Goal: Information Seeking & Learning: Learn about a topic

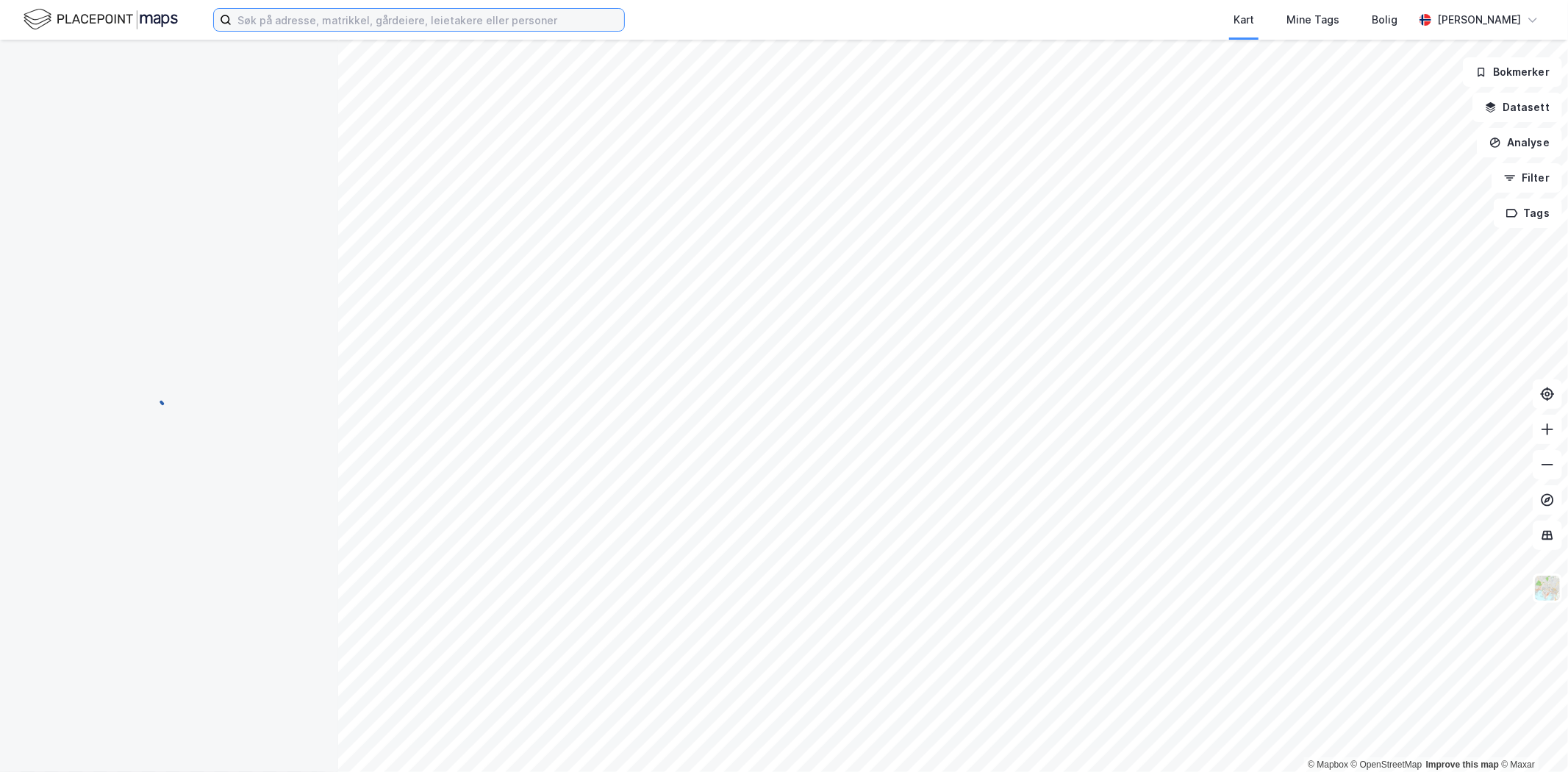
click at [298, 16] on input at bounding box center [427, 19] width 393 height 22
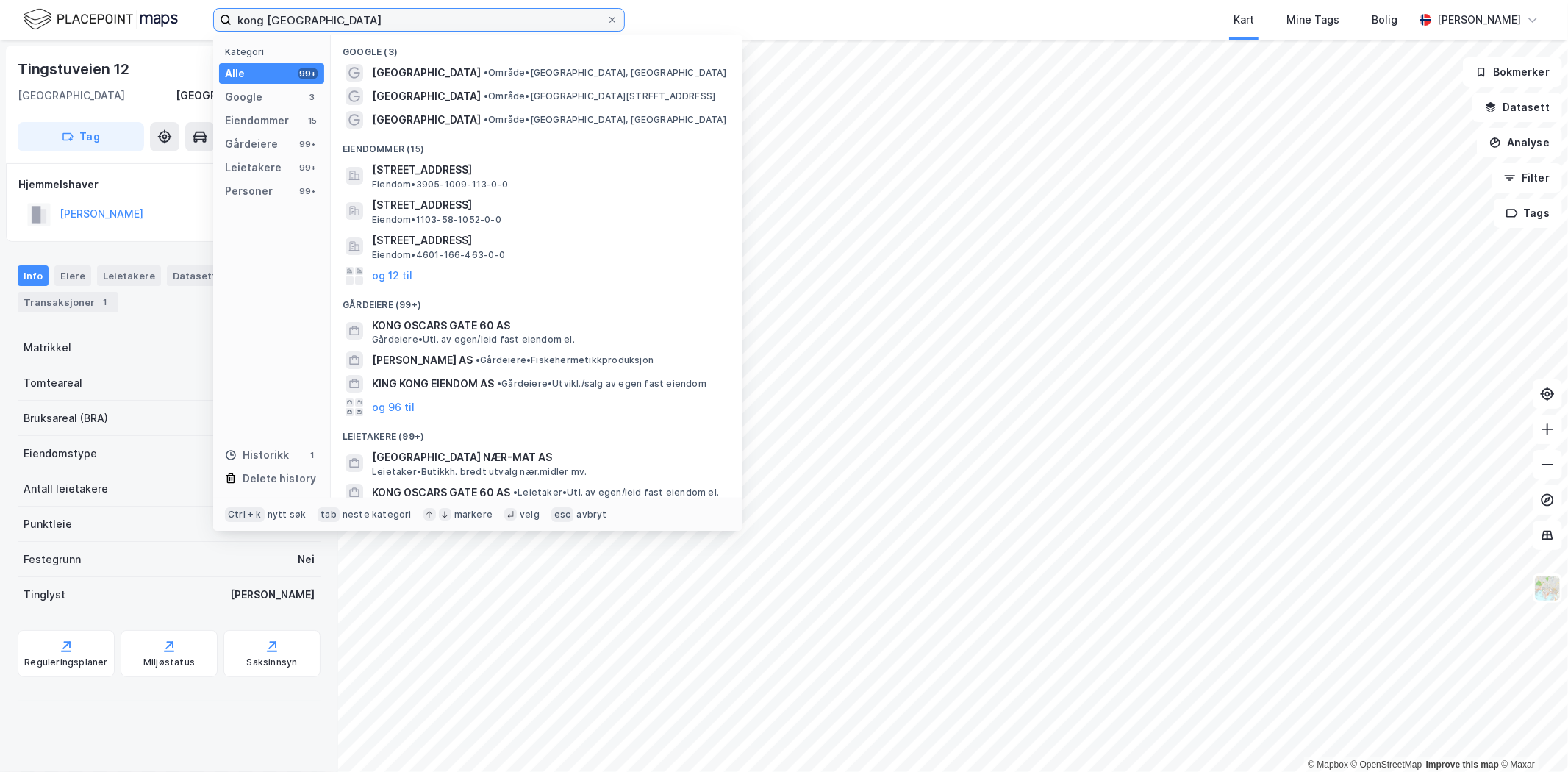
type input "kong [GEOGRAPHIC_DATA]"
click at [405, 111] on span "[GEOGRAPHIC_DATA]" at bounding box center [426, 120] width 108 height 18
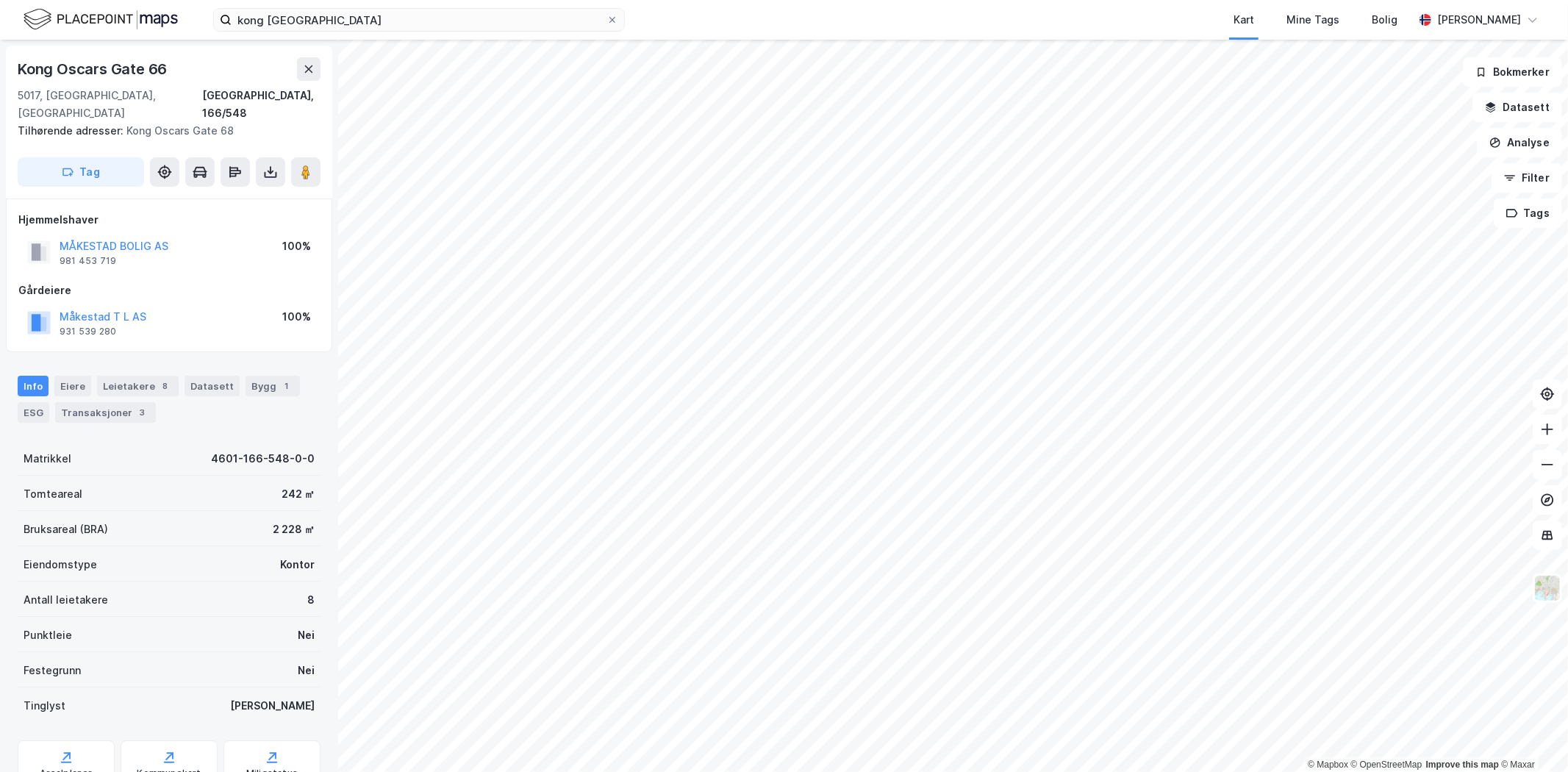
click at [25, 403] on div "ESG" at bounding box center [33, 413] width 31 height 21
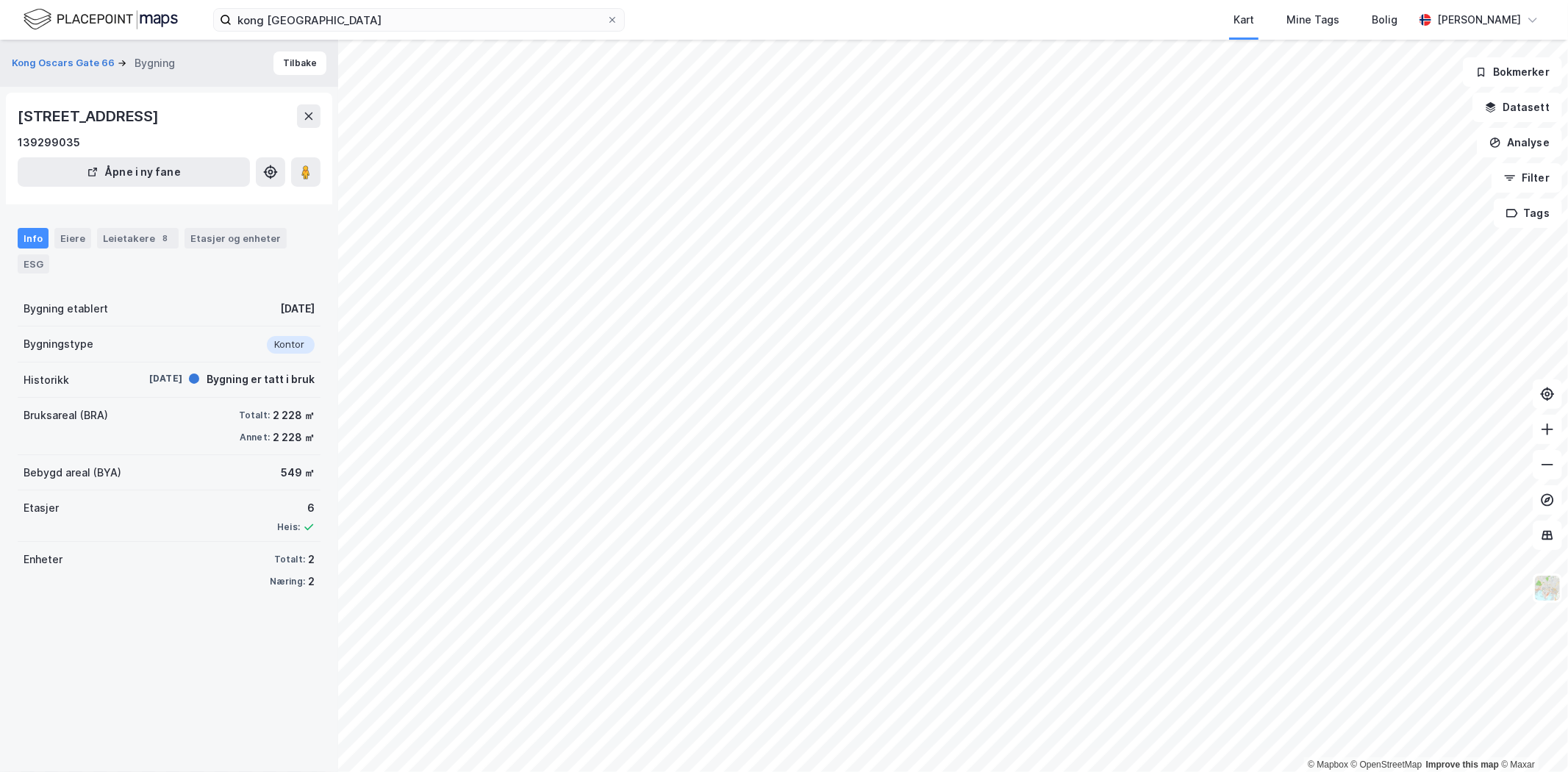
click at [33, 268] on div "ESG" at bounding box center [33, 264] width 31 height 19
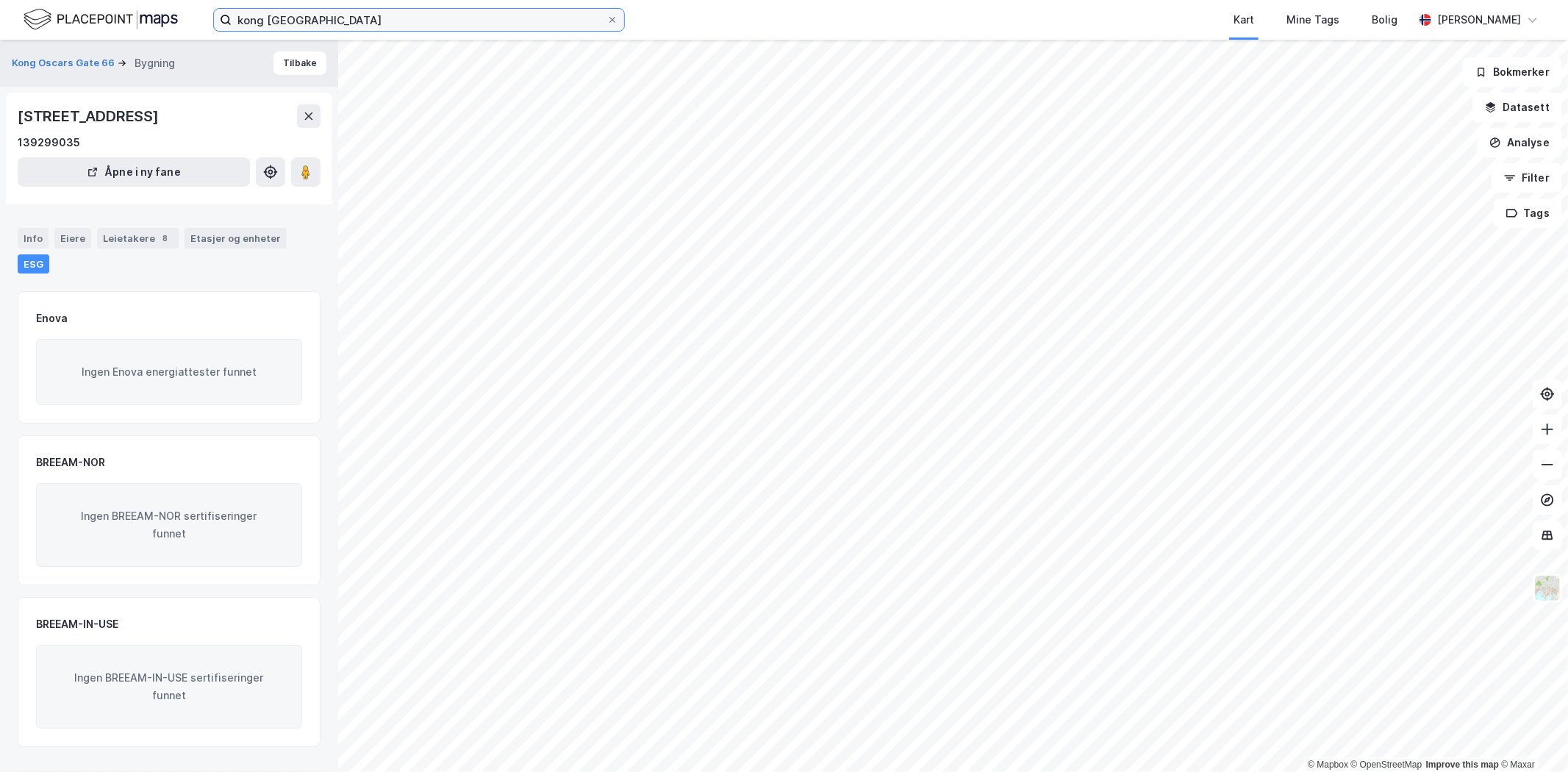
click at [362, 26] on input "kong [GEOGRAPHIC_DATA]" at bounding box center [419, 19] width 375 height 22
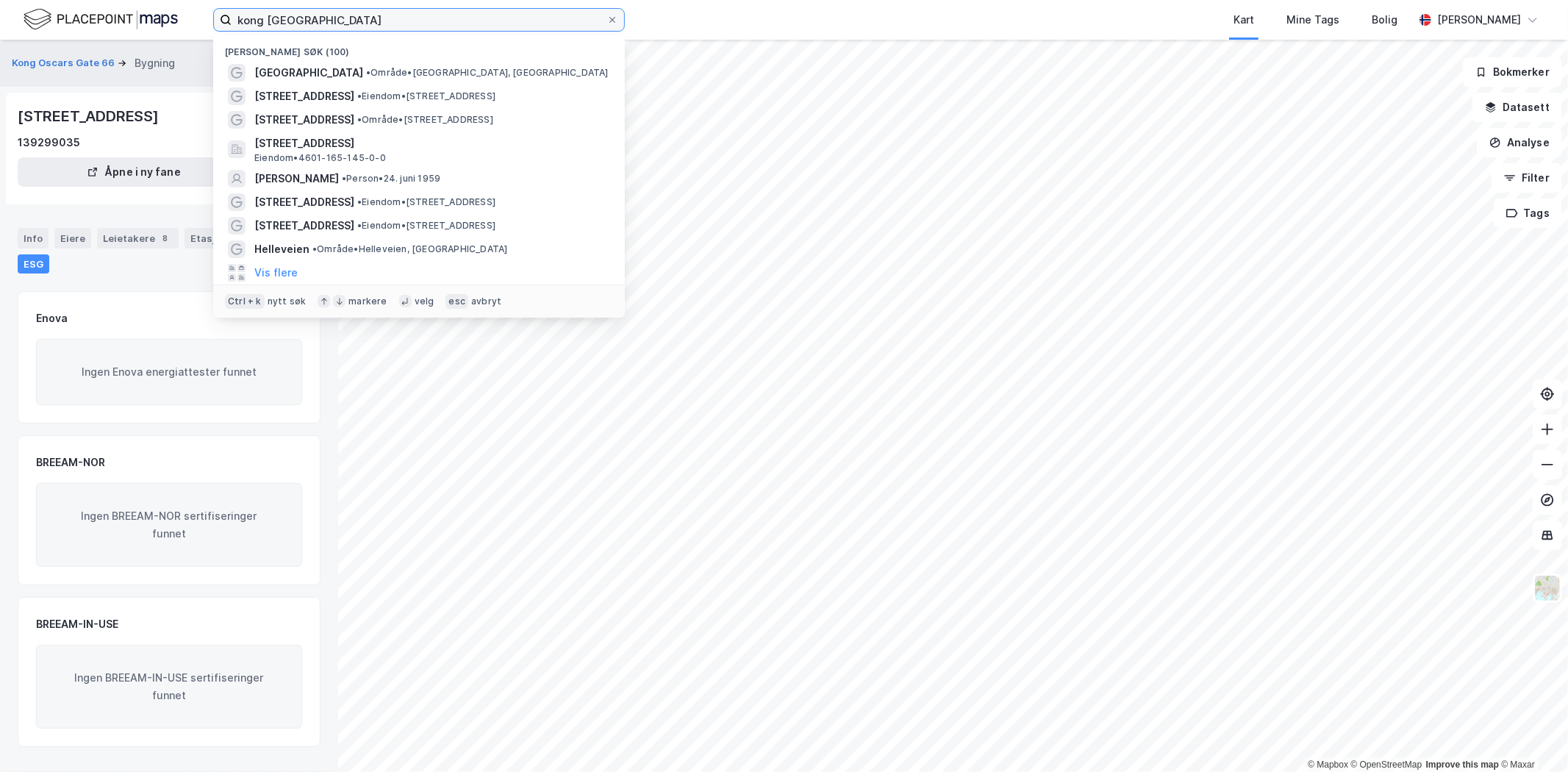
click at [362, 26] on input "kong [GEOGRAPHIC_DATA]" at bounding box center [419, 19] width 375 height 22
click at [453, 20] on input "kong [GEOGRAPHIC_DATA]" at bounding box center [419, 19] width 375 height 22
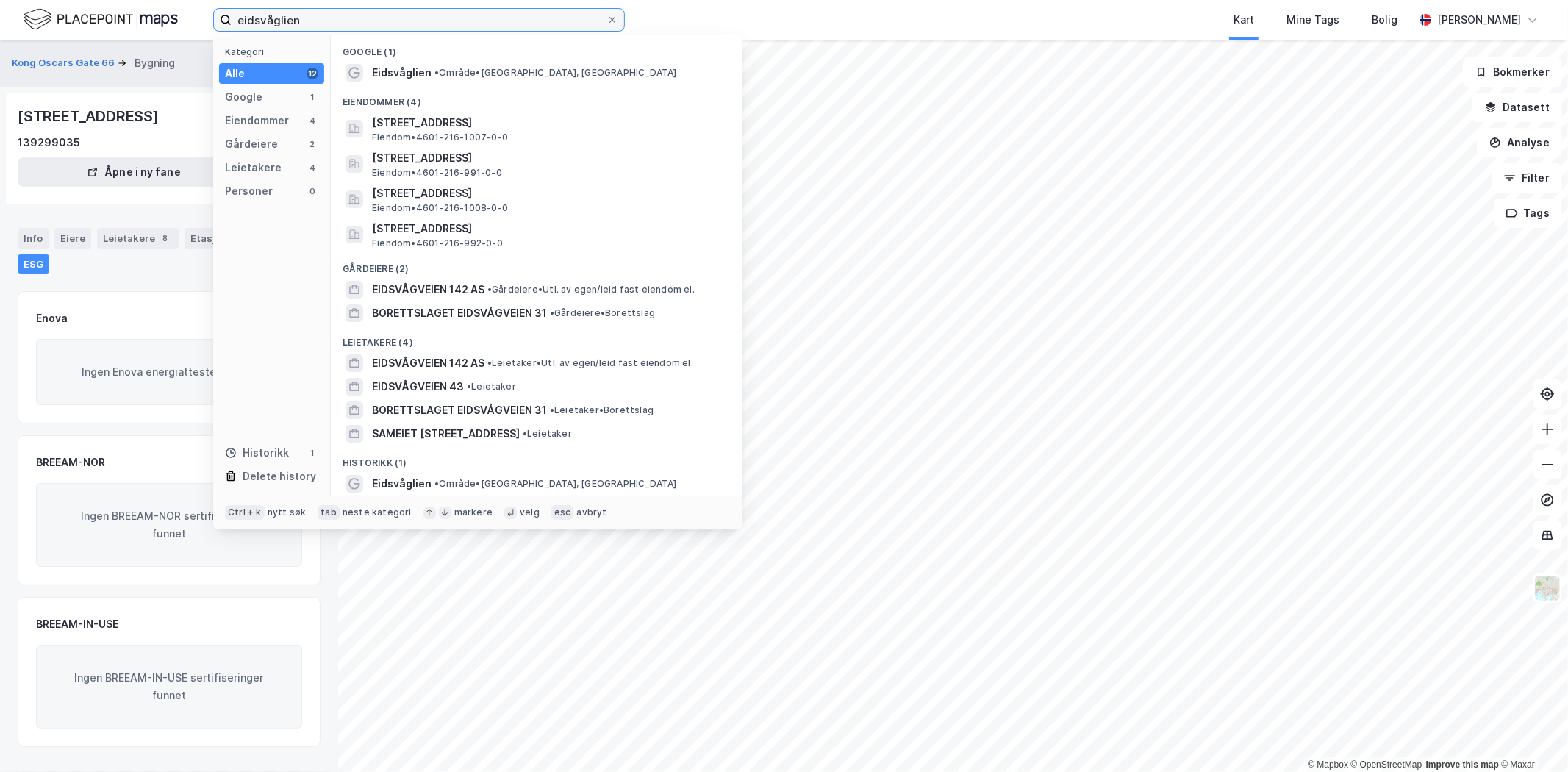
type input "eidsvåglien"
click at [382, 70] on span "Eidsvåglien" at bounding box center [402, 72] width 60 height 18
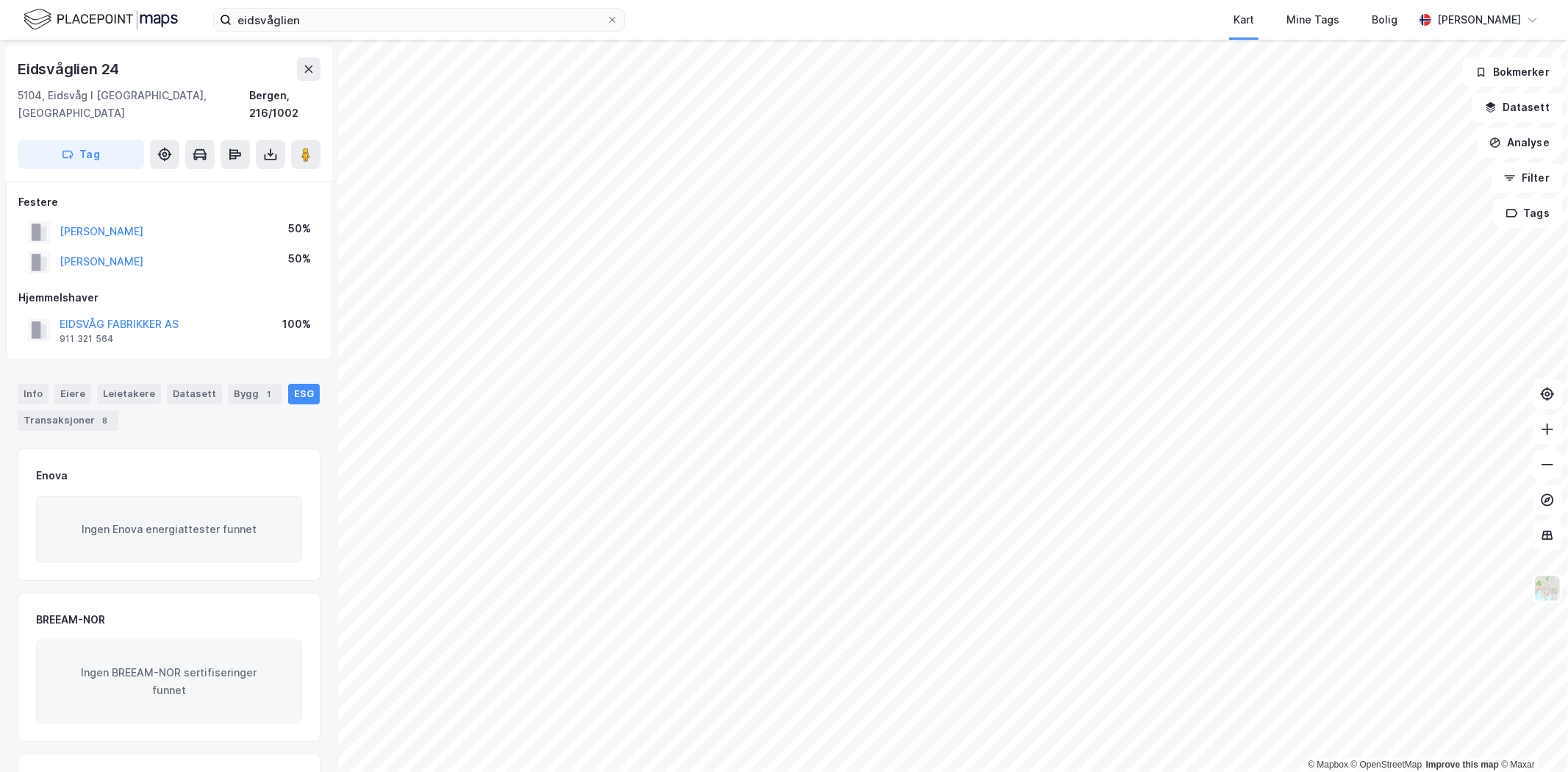
click at [104, 413] on div "8" at bounding box center [105, 420] width 14 height 14
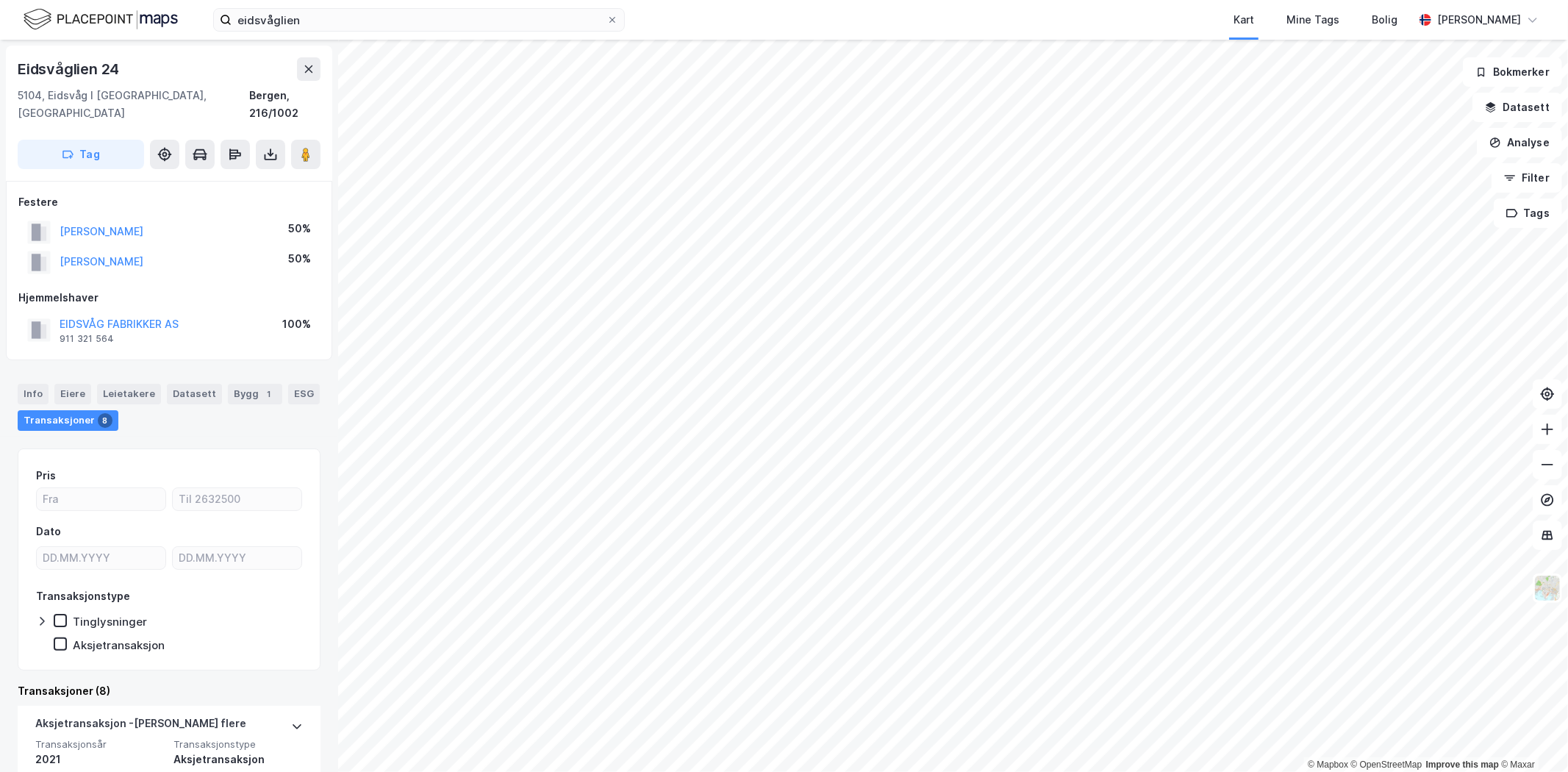
scroll to position [82, 0]
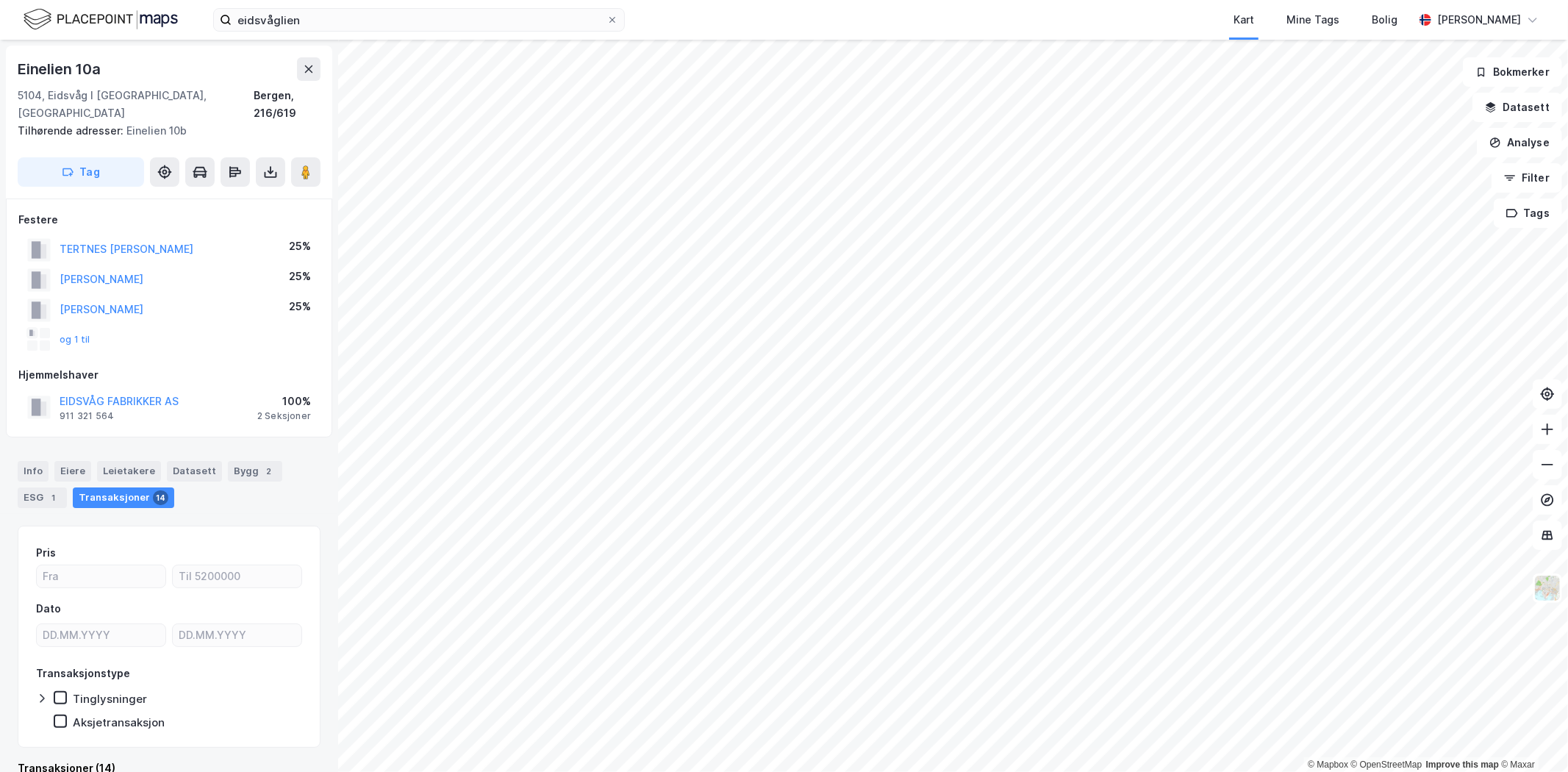
scroll to position [10, 0]
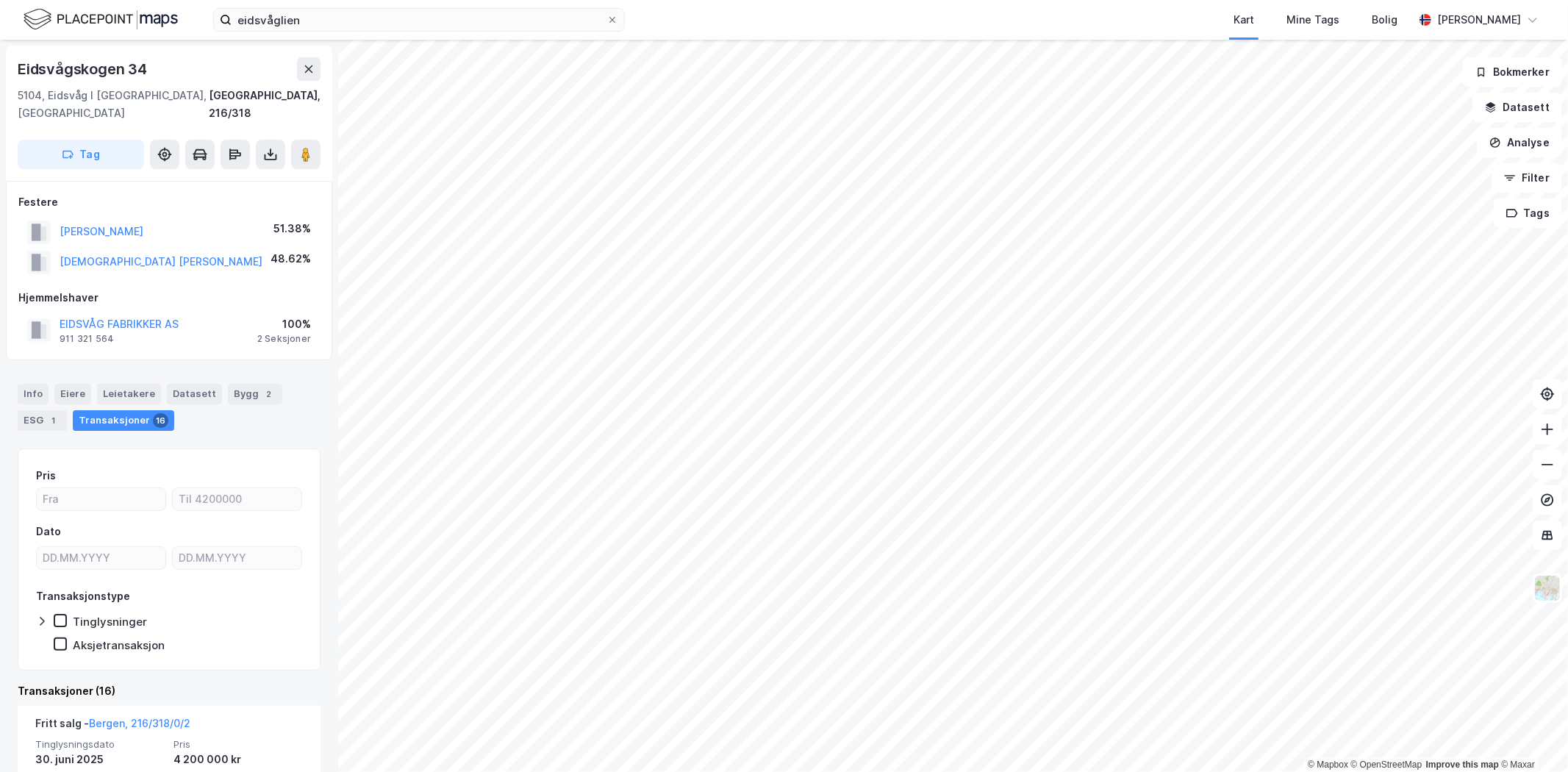
click at [0, 0] on button "[PERSON_NAME]" at bounding box center [0, 0] width 0 height 0
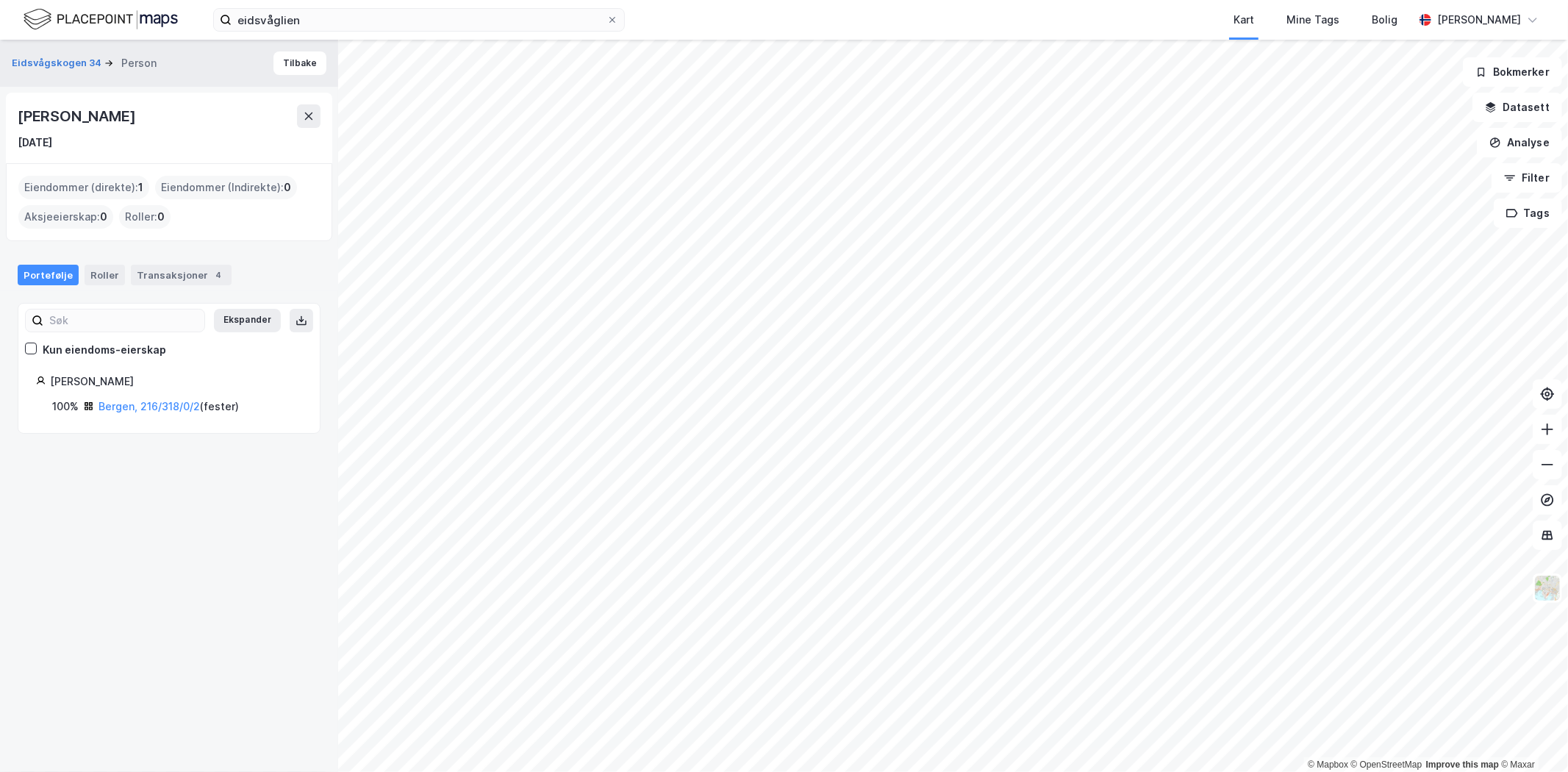
click at [158, 270] on div "Transaksjoner 4" at bounding box center [182, 275] width 101 height 21
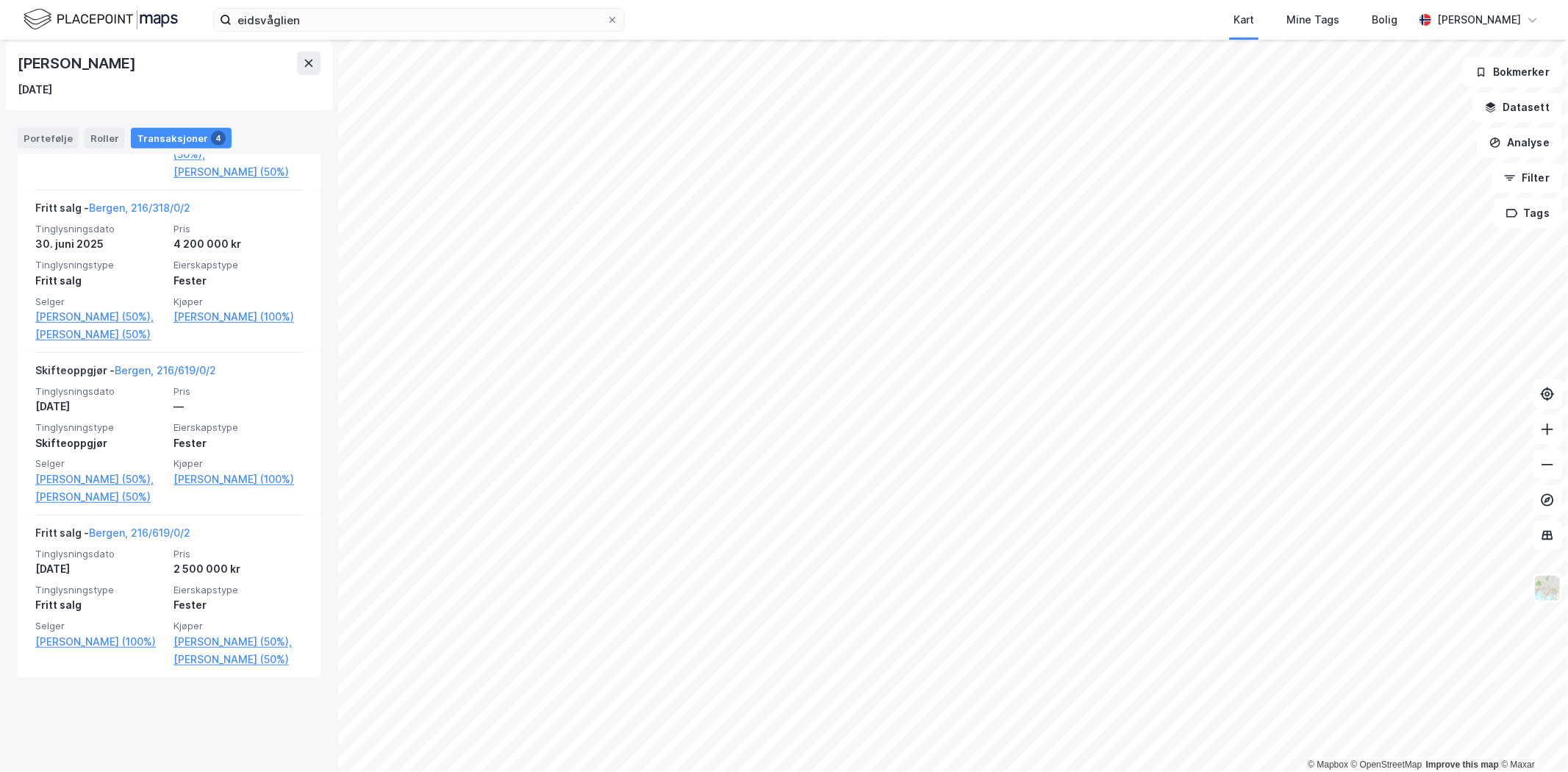
scroll to position [538, 0]
